Goal: Task Accomplishment & Management: Use online tool/utility

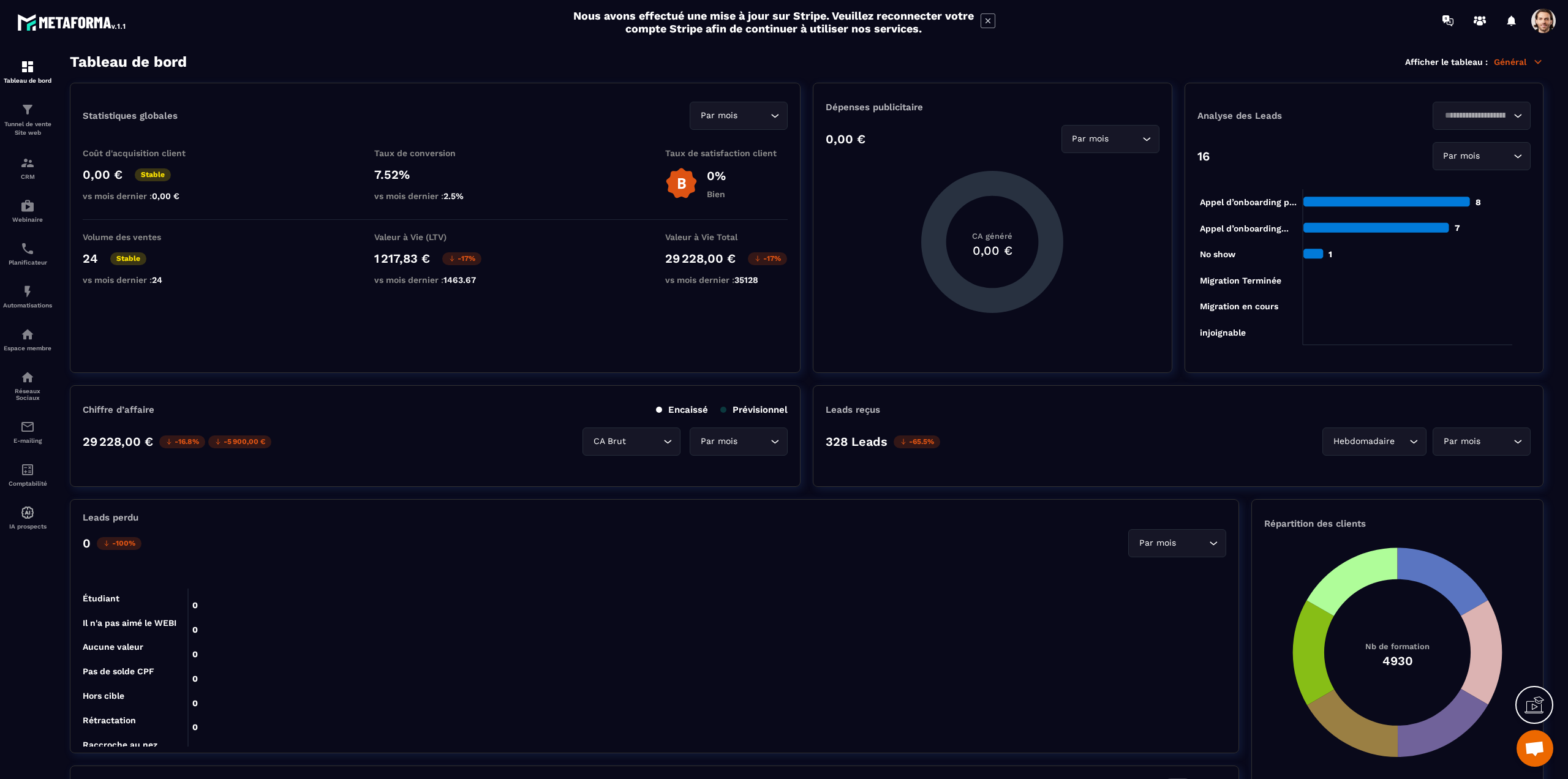
click at [1522, 65] on p "Général" at bounding box center [1518, 62] width 50 height 11
click at [1431, 214] on link "Mailing" at bounding box center [1469, 208] width 104 height 11
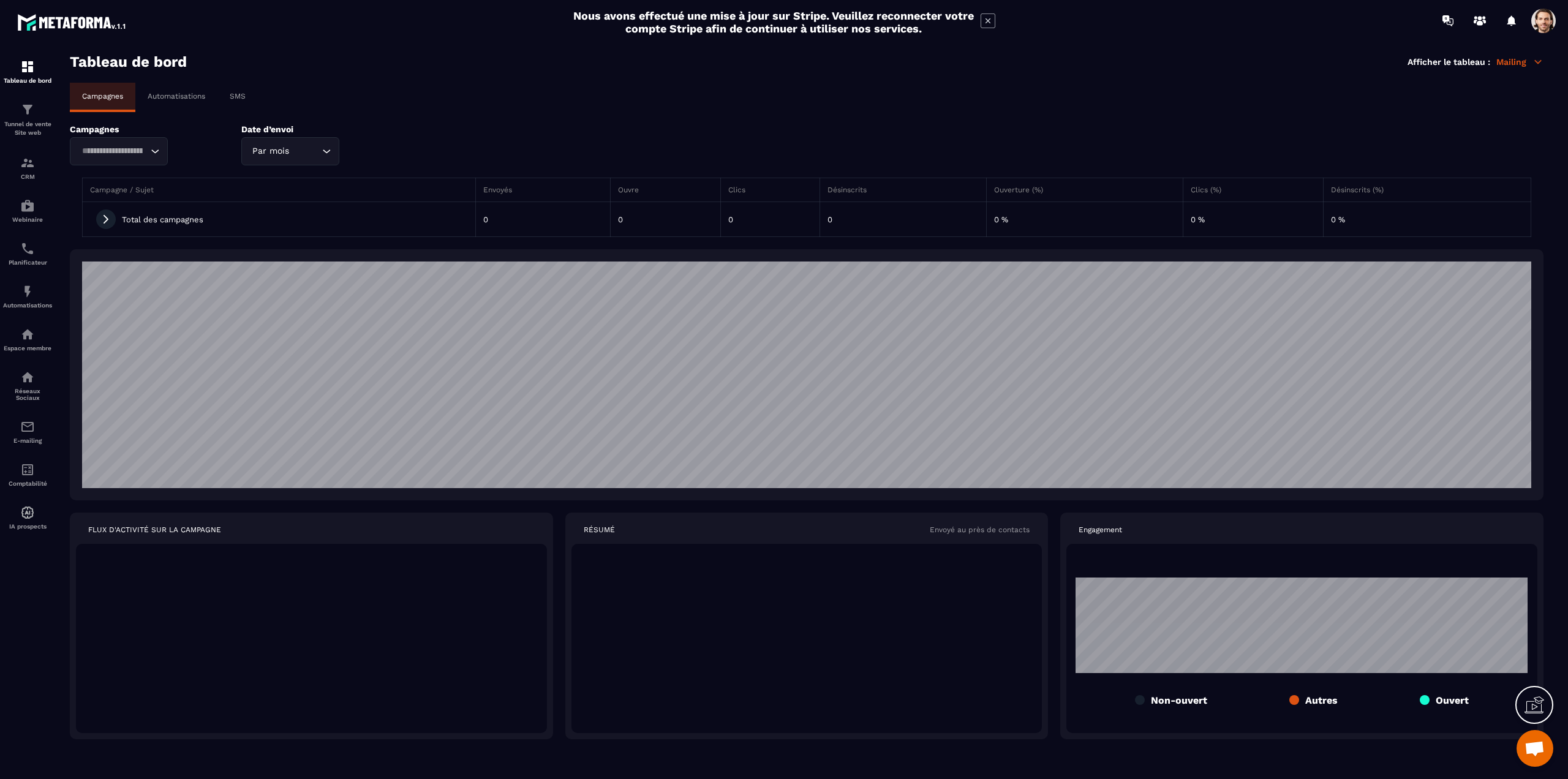
click at [196, 92] on p "Automatisations" at bounding box center [176, 96] width 58 height 9
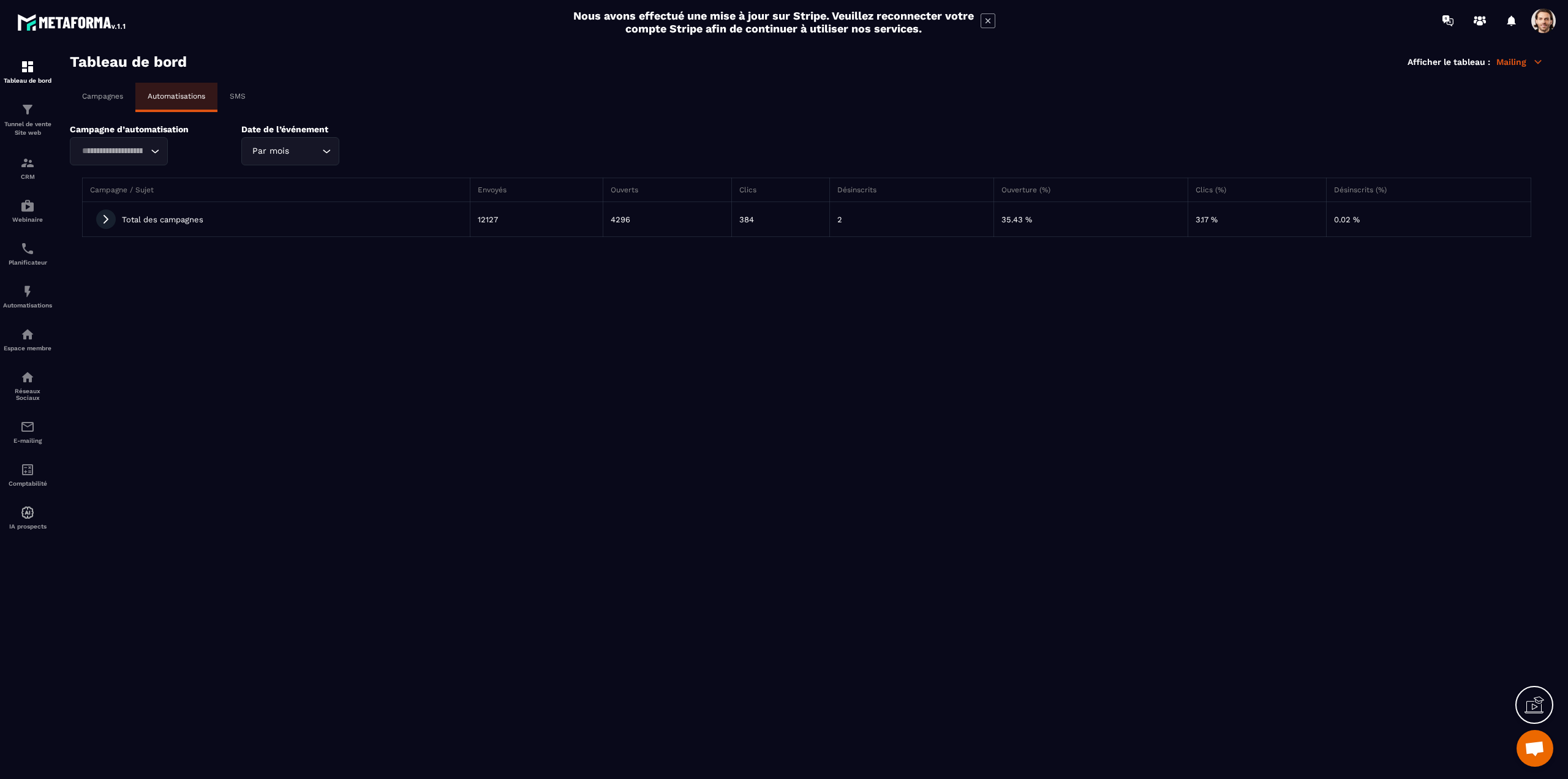
click at [102, 216] on icon at bounding box center [106, 218] width 11 height 11
